Goal: Information Seeking & Learning: Find specific fact

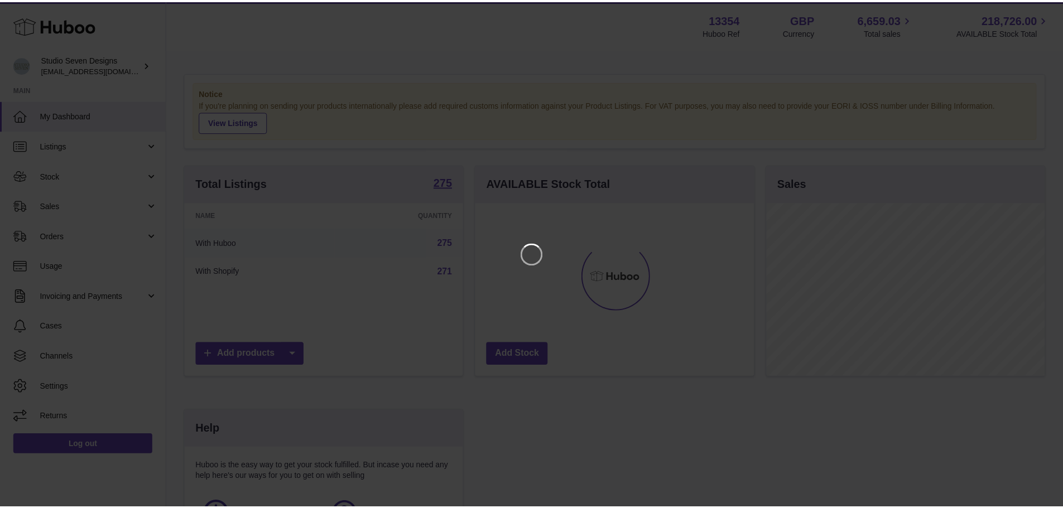
scroll to position [174, 281]
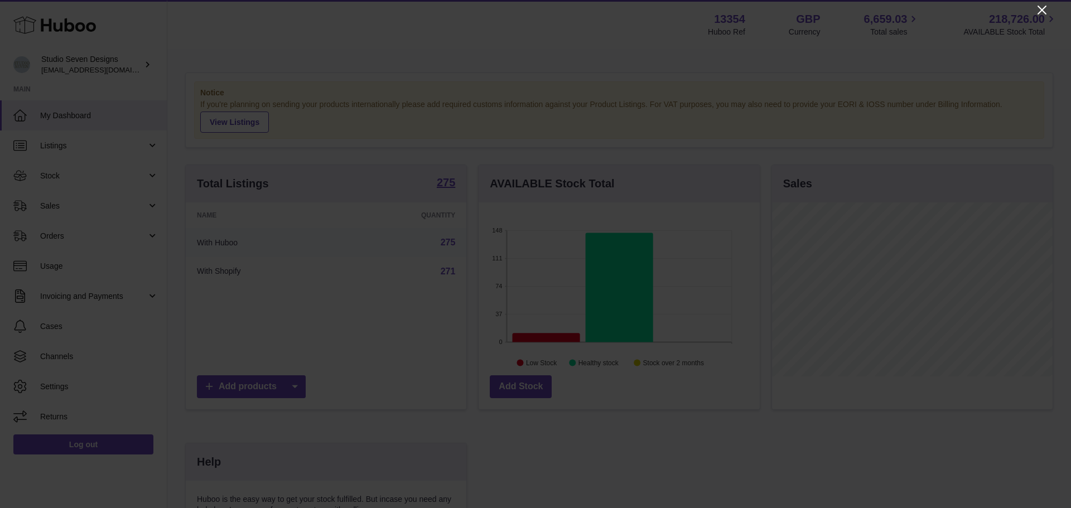
click at [1047, 9] on icon "Close" at bounding box center [1042, 9] width 13 height 13
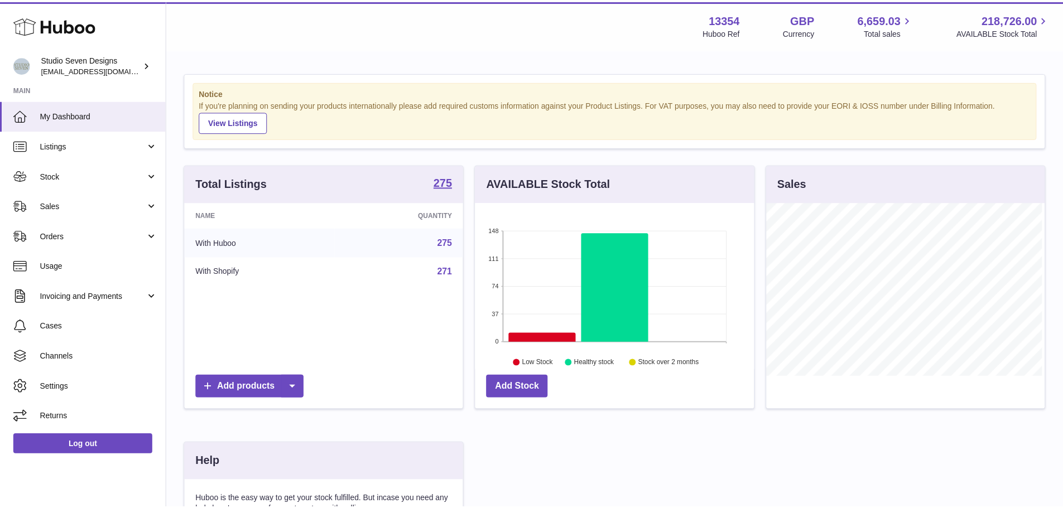
scroll to position [557875, 557771]
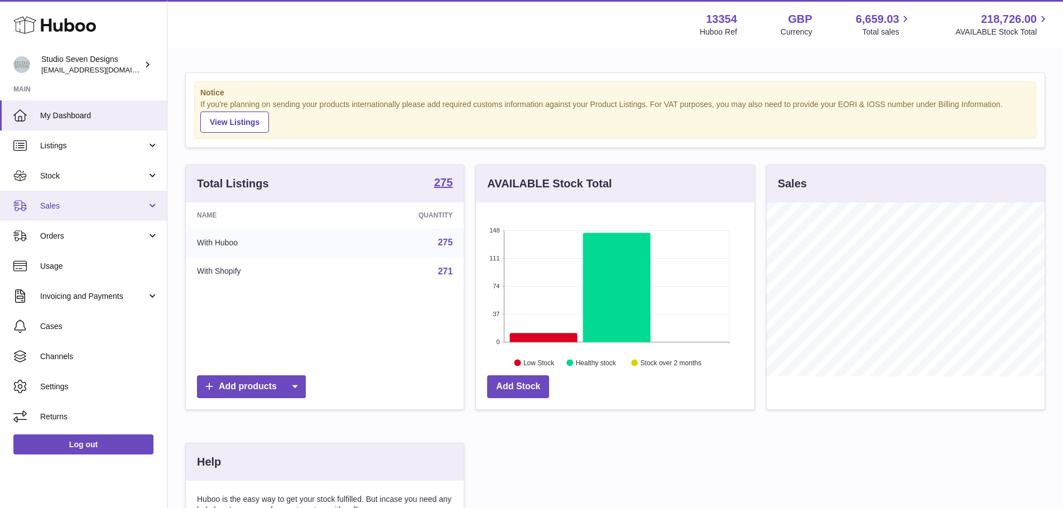
click at [114, 204] on span "Sales" at bounding box center [93, 206] width 107 height 11
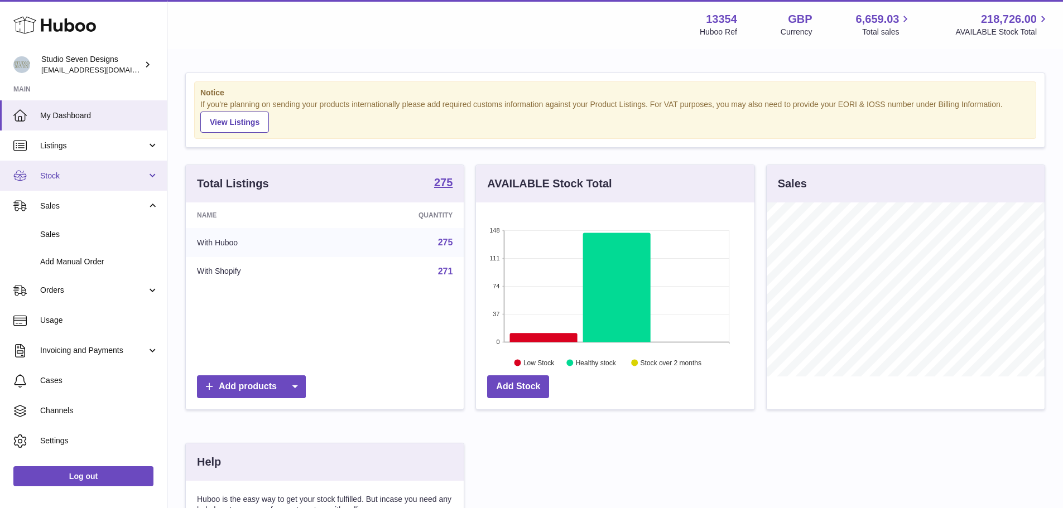
click at [92, 171] on span "Stock" at bounding box center [93, 176] width 107 height 11
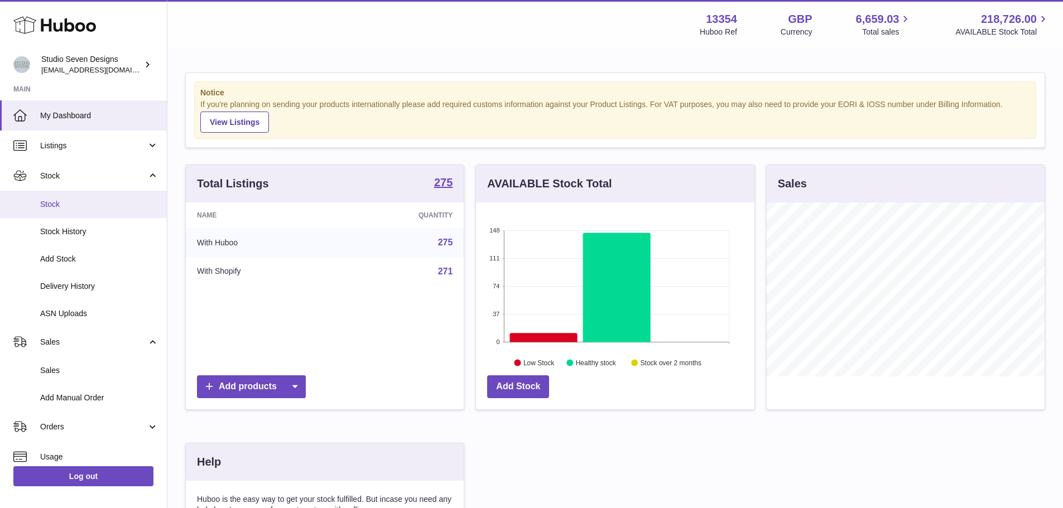
click at [89, 212] on link "Stock" at bounding box center [83, 204] width 167 height 27
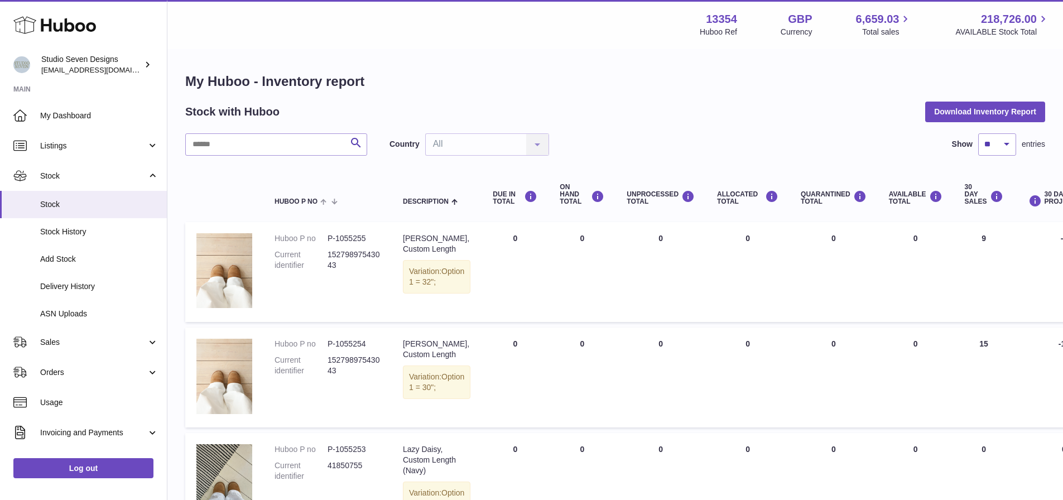
click at [265, 145] on input "text" at bounding box center [276, 144] width 182 height 22
type input "*****"
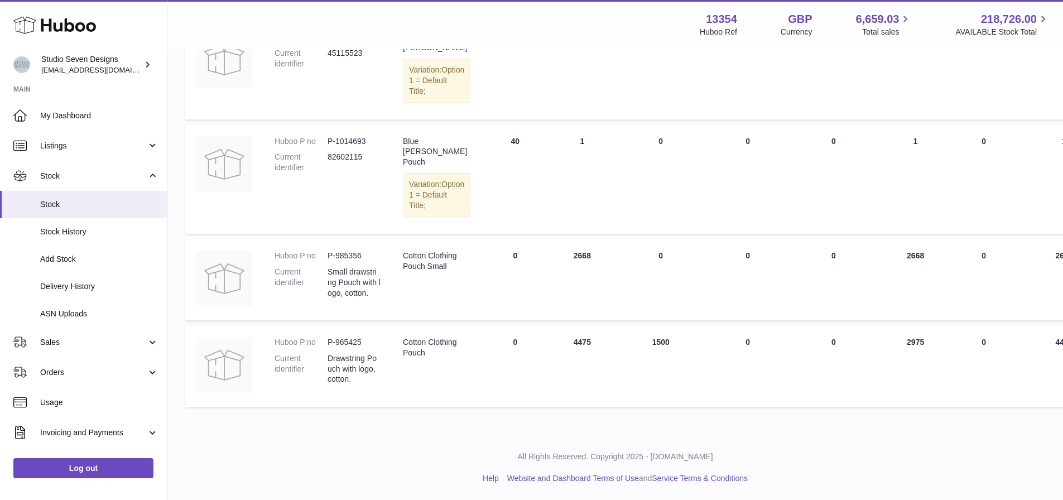
scroll to position [676, 0]
click at [355, 338] on dd "P-965425" at bounding box center [354, 342] width 53 height 11
click at [357, 338] on dd "P-965425" at bounding box center [354, 342] width 53 height 11
copy dd "965425"
